Goal: Information Seeking & Learning: Compare options

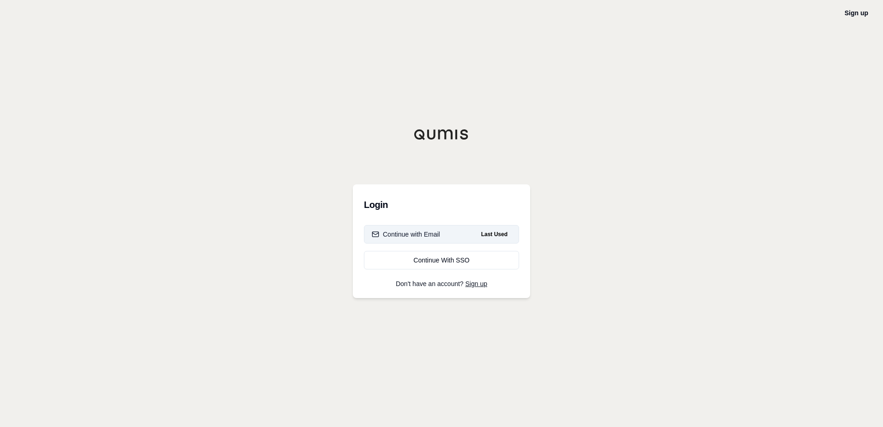
click at [420, 236] on div "Continue with Email" at bounding box center [406, 234] width 68 height 9
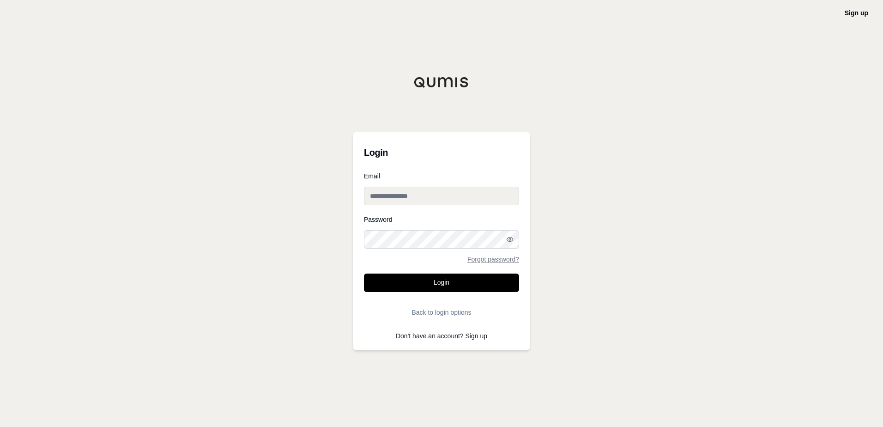
click at [408, 193] on input "Email" at bounding box center [441, 196] width 155 height 18
type input "**********"
click at [364, 273] on button "Login" at bounding box center [441, 282] width 155 height 18
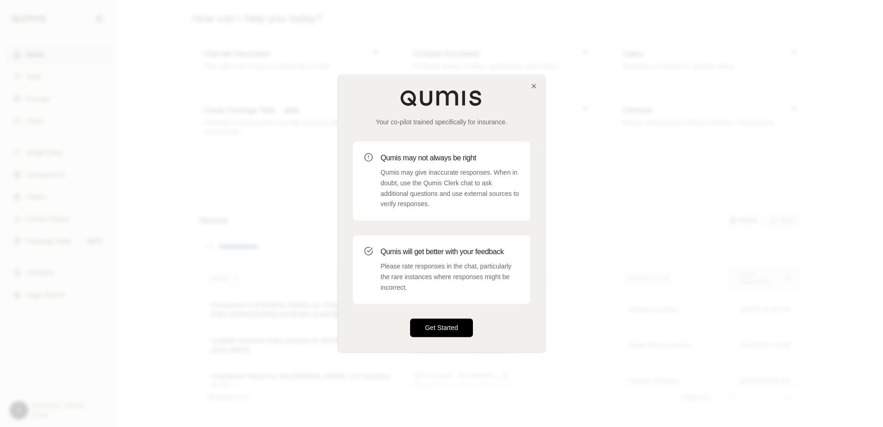
click at [439, 327] on button "Get Started" at bounding box center [441, 328] width 63 height 18
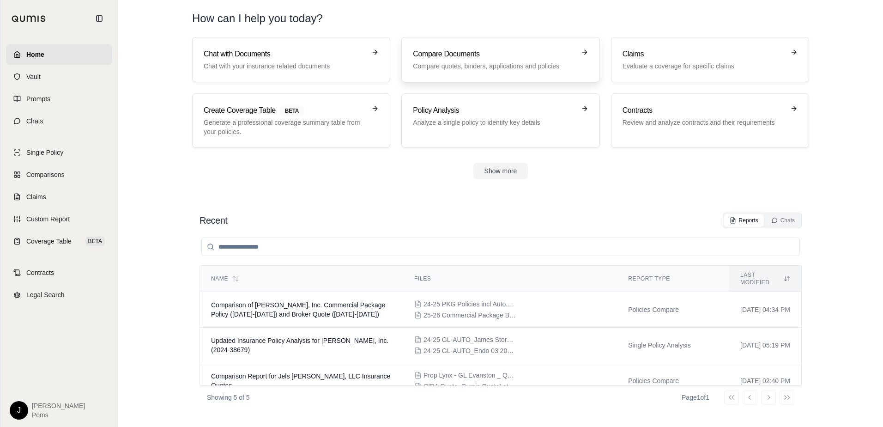
click at [500, 55] on h3 "Compare Documents" at bounding box center [494, 53] width 162 height 11
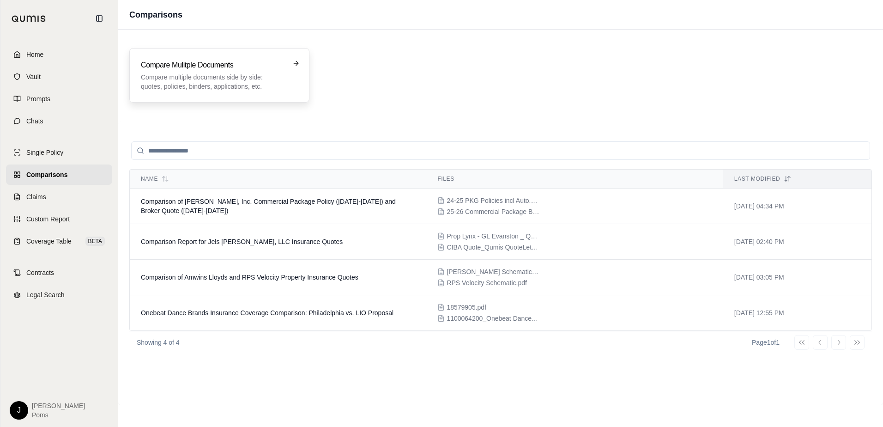
click at [211, 79] on p "Compare multiple documents side by side: quotes, policies, binders, application…" at bounding box center [213, 82] width 144 height 18
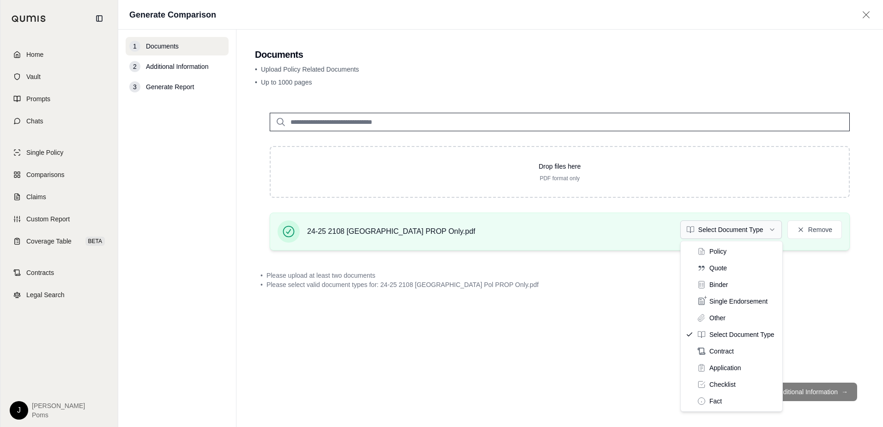
click at [770, 229] on html "Home Vault Prompts Chats Single Policy Comparisons Claims Custom Report Coverag…" at bounding box center [441, 213] width 883 height 427
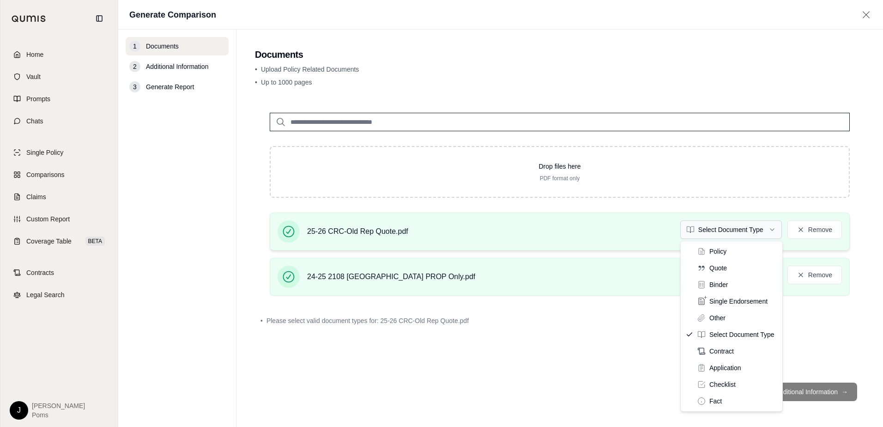
click at [775, 235] on html "Home Vault Prompts Chats Single Policy Comparisons Claims Custom Report Coverag…" at bounding box center [441, 213] width 883 height 427
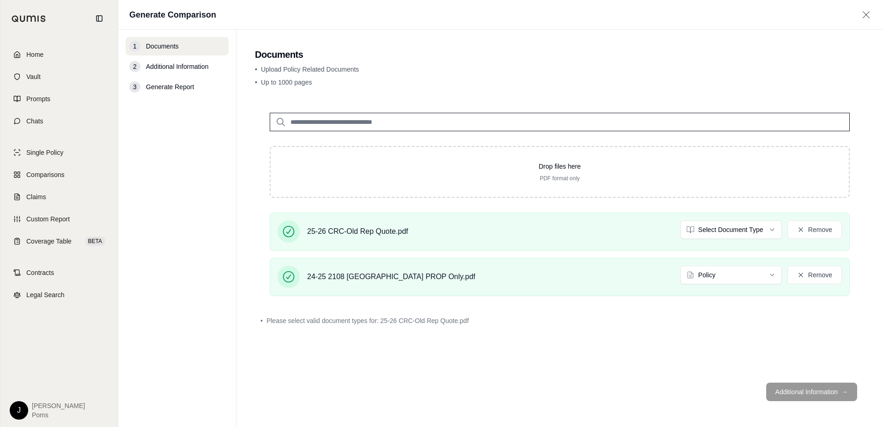
click at [825, 394] on footer "Additional Information →" at bounding box center [560, 391] width 610 height 33
click at [801, 391] on button "Additional Information →" at bounding box center [811, 391] width 91 height 18
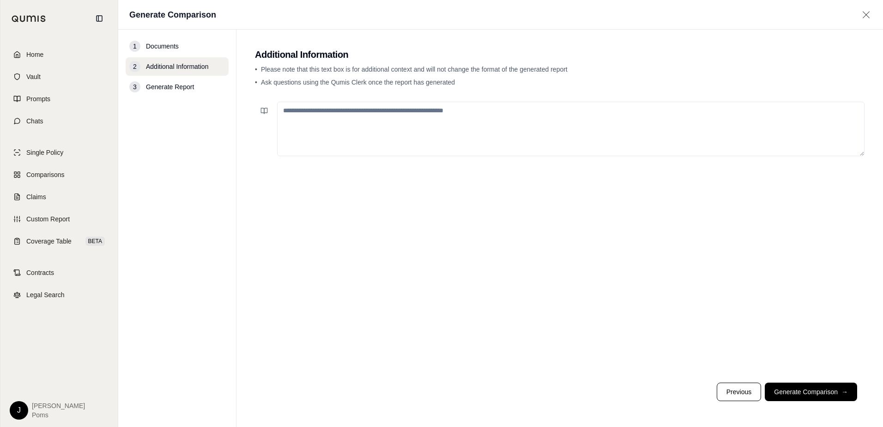
click at [364, 125] on textarea at bounding box center [571, 129] width 588 height 55
type textarea "**********"
click at [807, 392] on button "Generate Comparison →" at bounding box center [811, 391] width 92 height 18
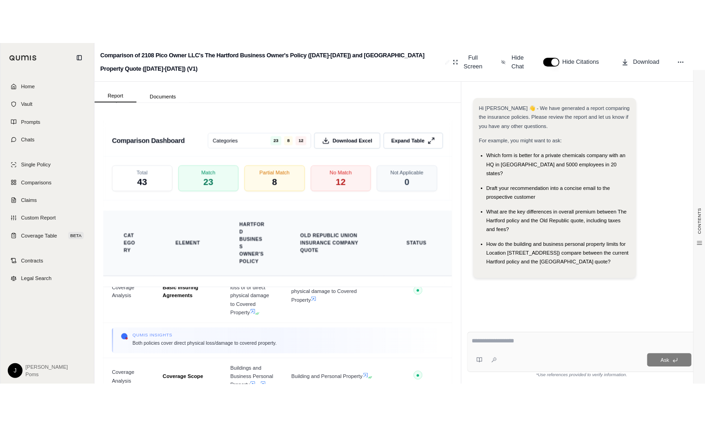
scroll to position [92, 0]
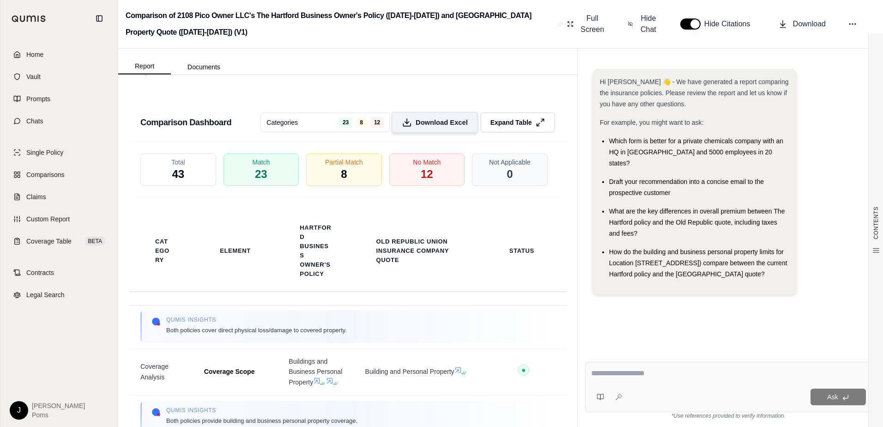
click at [419, 127] on span "Download Excel" at bounding box center [442, 122] width 52 height 10
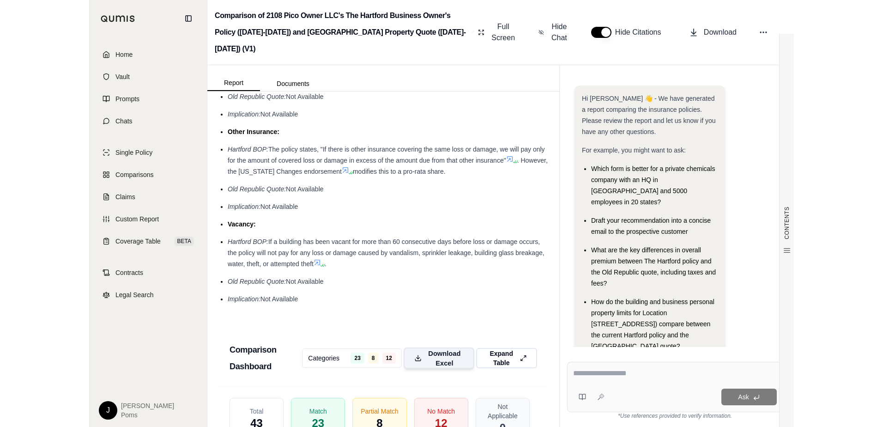
scroll to position [134, 0]
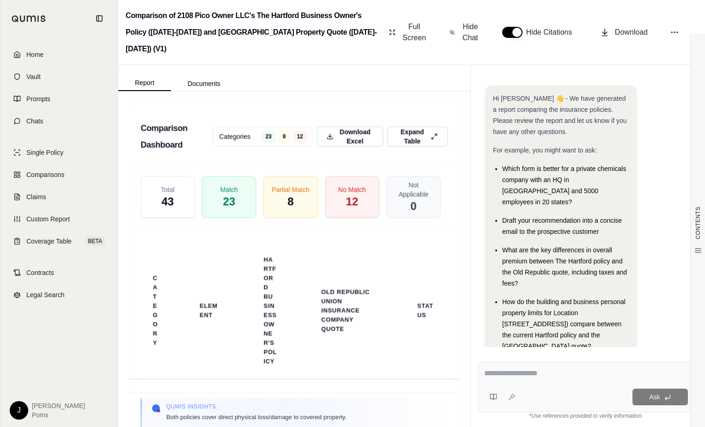
click at [616, 18] on div "Full Screen Hide Chat Hide Citations Download" at bounding box center [541, 33] width 312 height 30
click at [616, 23] on button "Download" at bounding box center [623, 32] width 55 height 18
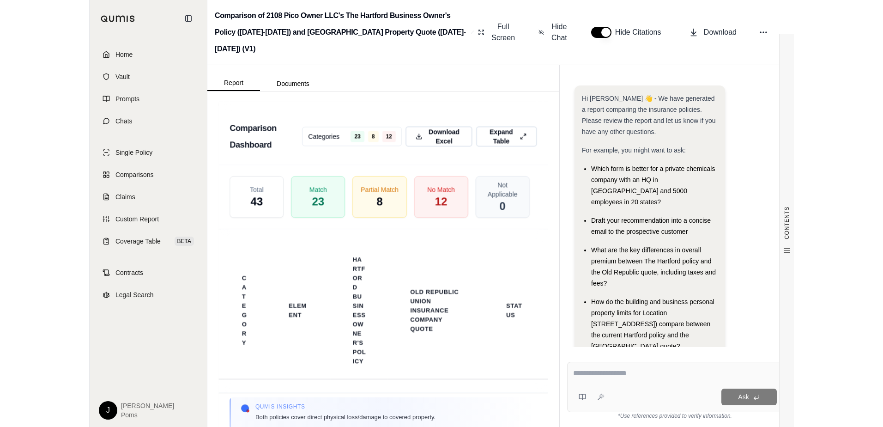
scroll to position [92, 0]
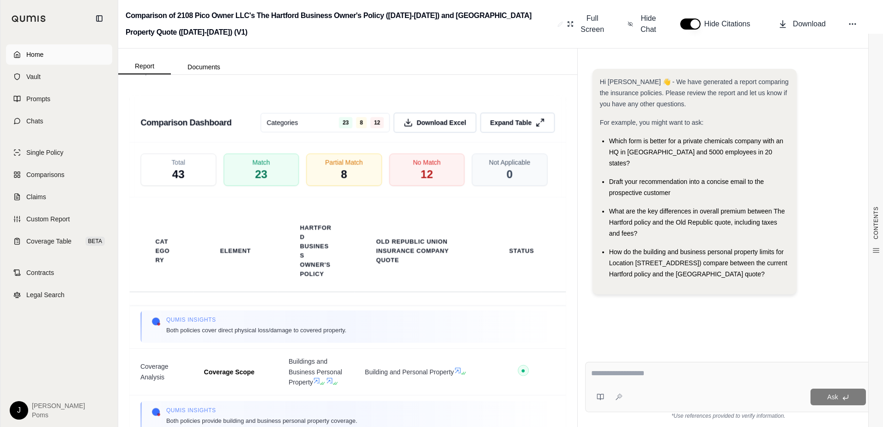
click at [36, 59] on link "Home" at bounding box center [59, 54] width 106 height 20
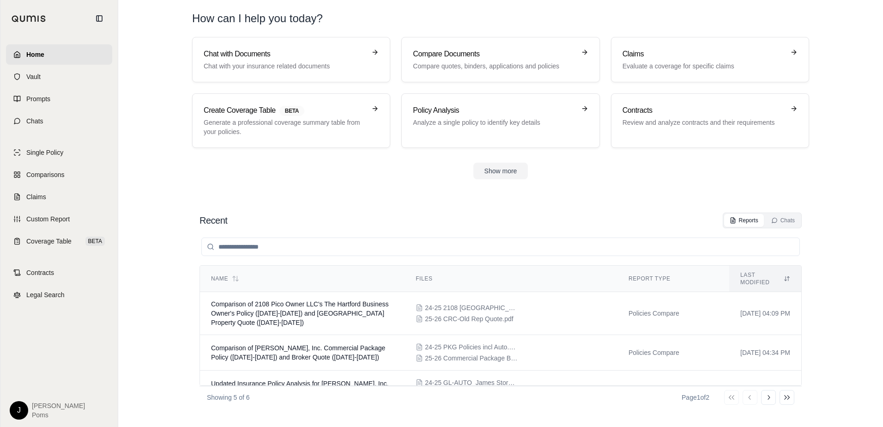
click at [17, 410] on html "Home Vault Prompts Chats Single Policy Comparisons Claims Custom Report Coverag…" at bounding box center [441, 213] width 883 height 427
click at [24, 394] on div "Log Out" at bounding box center [40, 389] width 76 height 15
